Goal: Check status: Check status

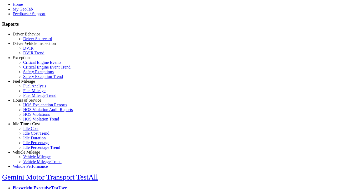
click at [30, 84] on link "Fuel Mileage" at bounding box center [24, 81] width 22 height 4
click at [34, 93] on link "Fuel Mileage" at bounding box center [34, 91] width 22 height 4
select select "**********"
type input "**********"
